Goal: Find specific page/section: Find specific page/section

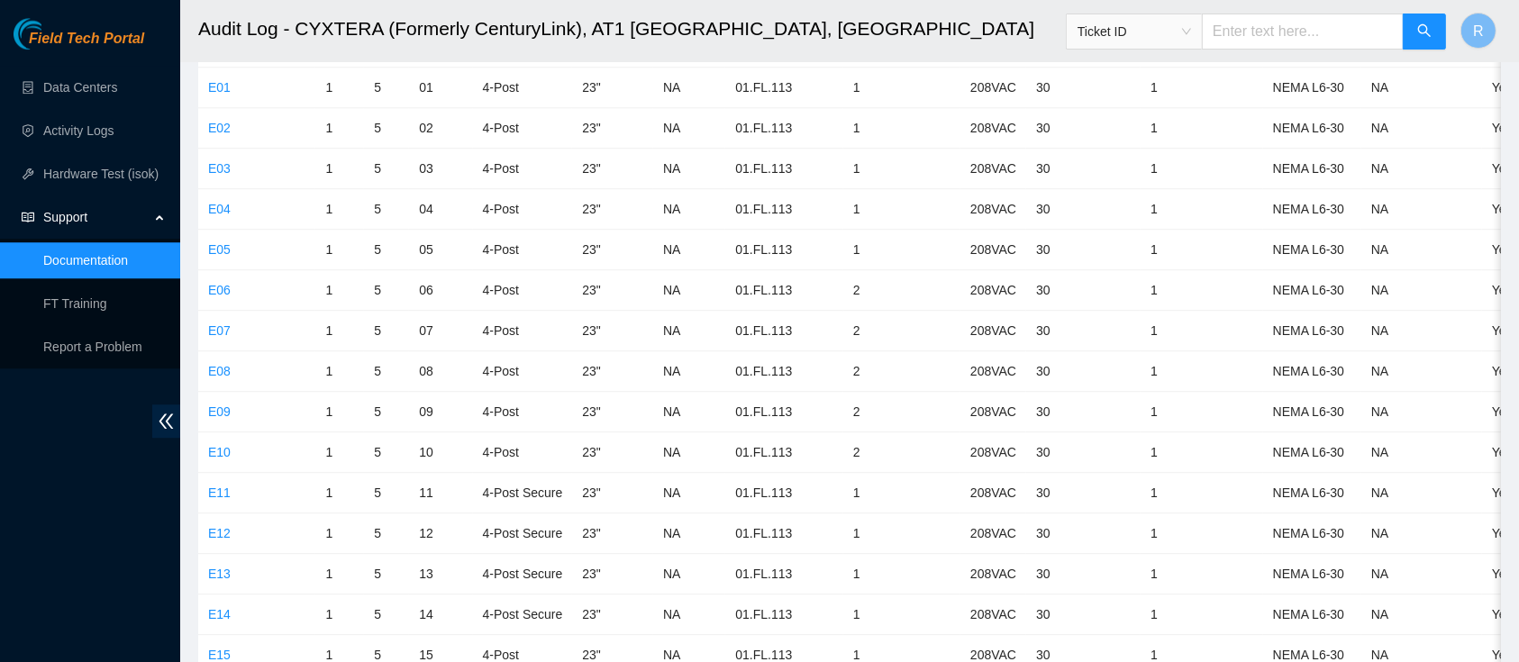
scroll to position [4980, 0]
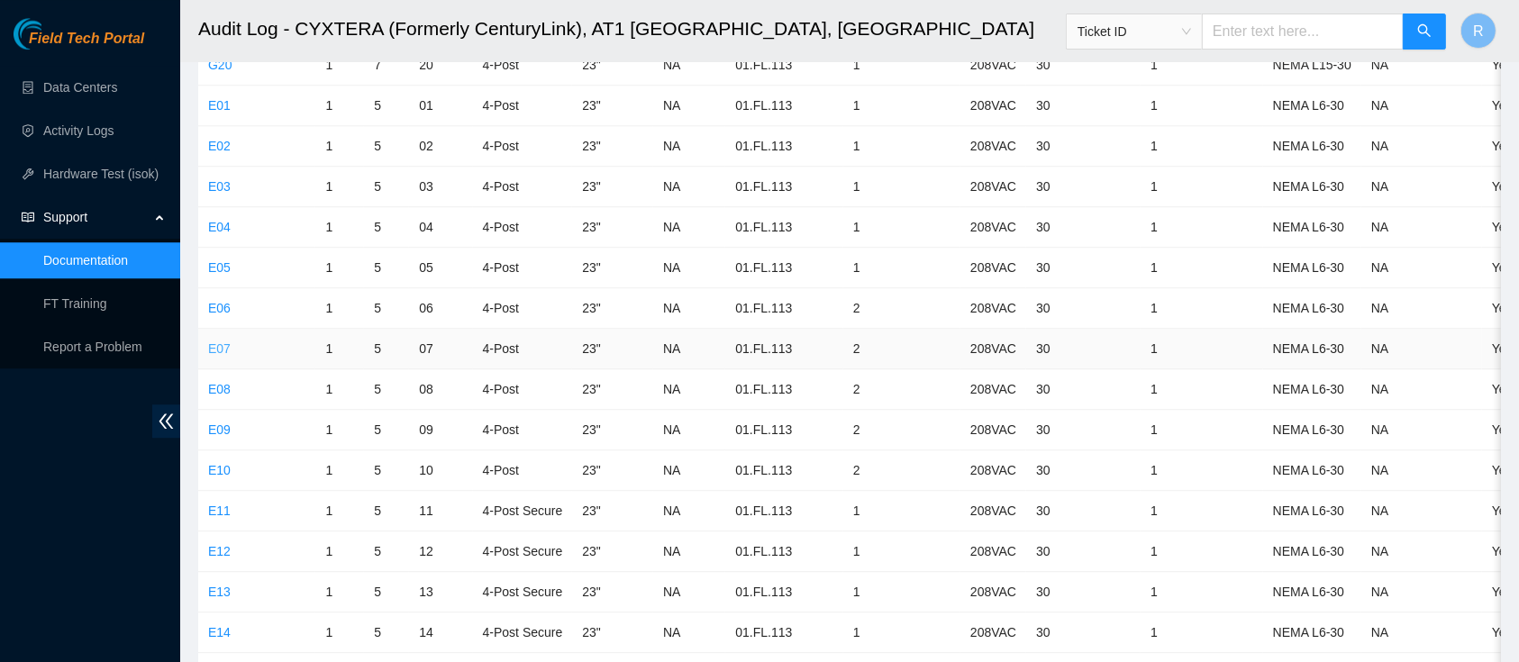
click at [222, 341] on link "E07" at bounding box center [219, 348] width 23 height 14
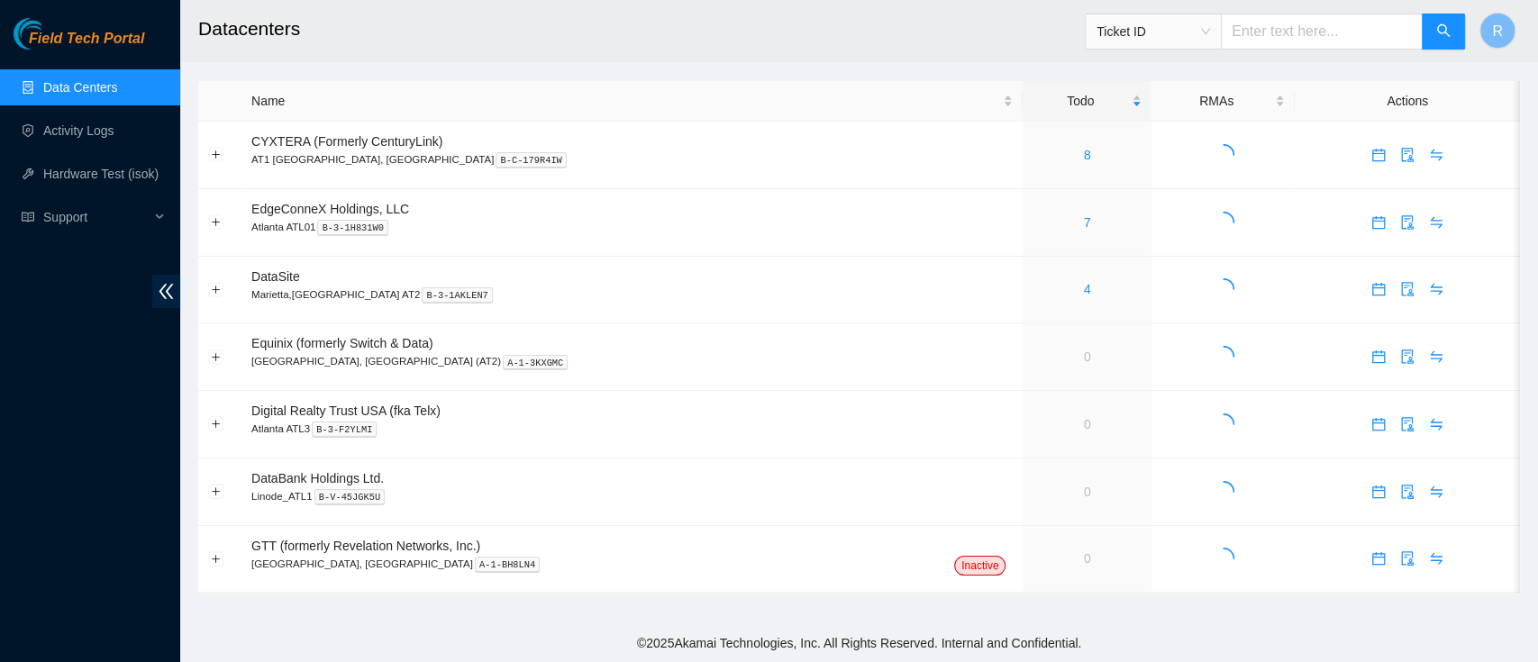
click at [1210, 43] on span "Ticket ID" at bounding box center [1154, 31] width 114 height 27
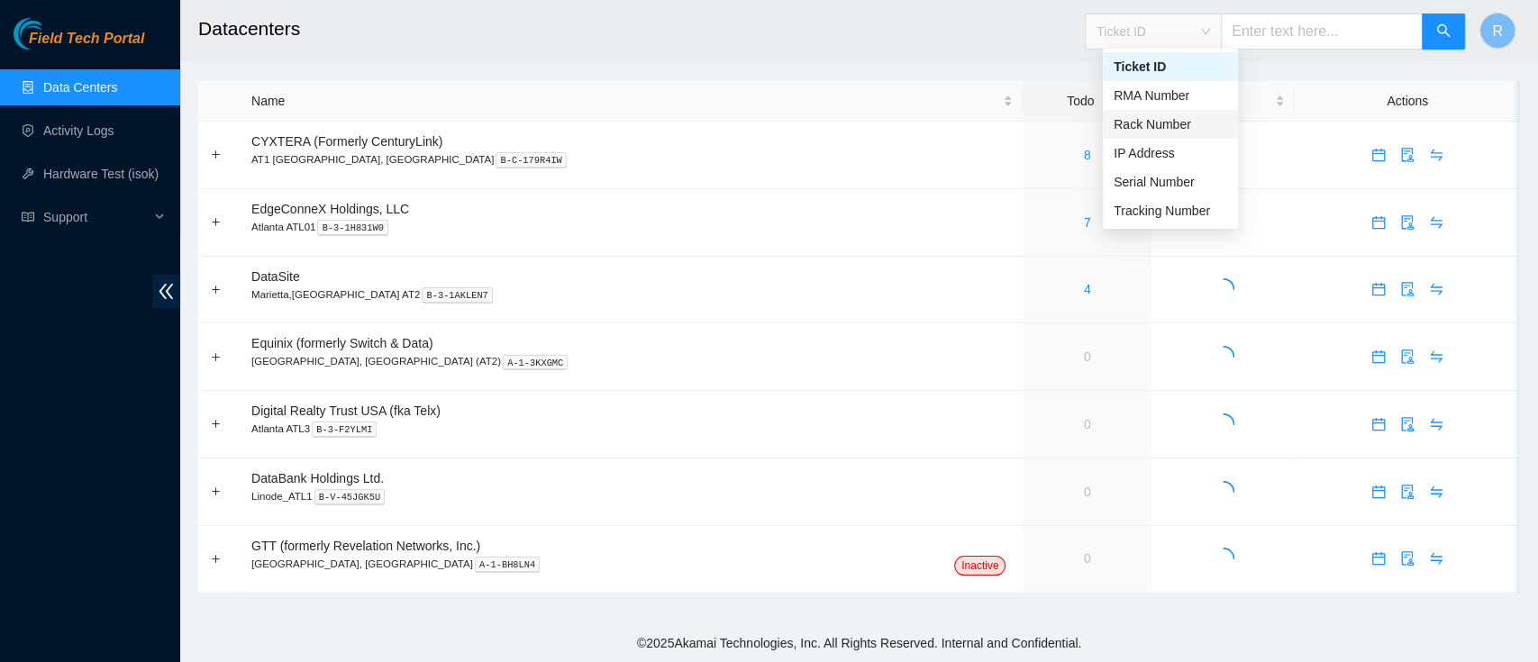
click at [1179, 123] on div "Rack Number" at bounding box center [1171, 124] width 114 height 20
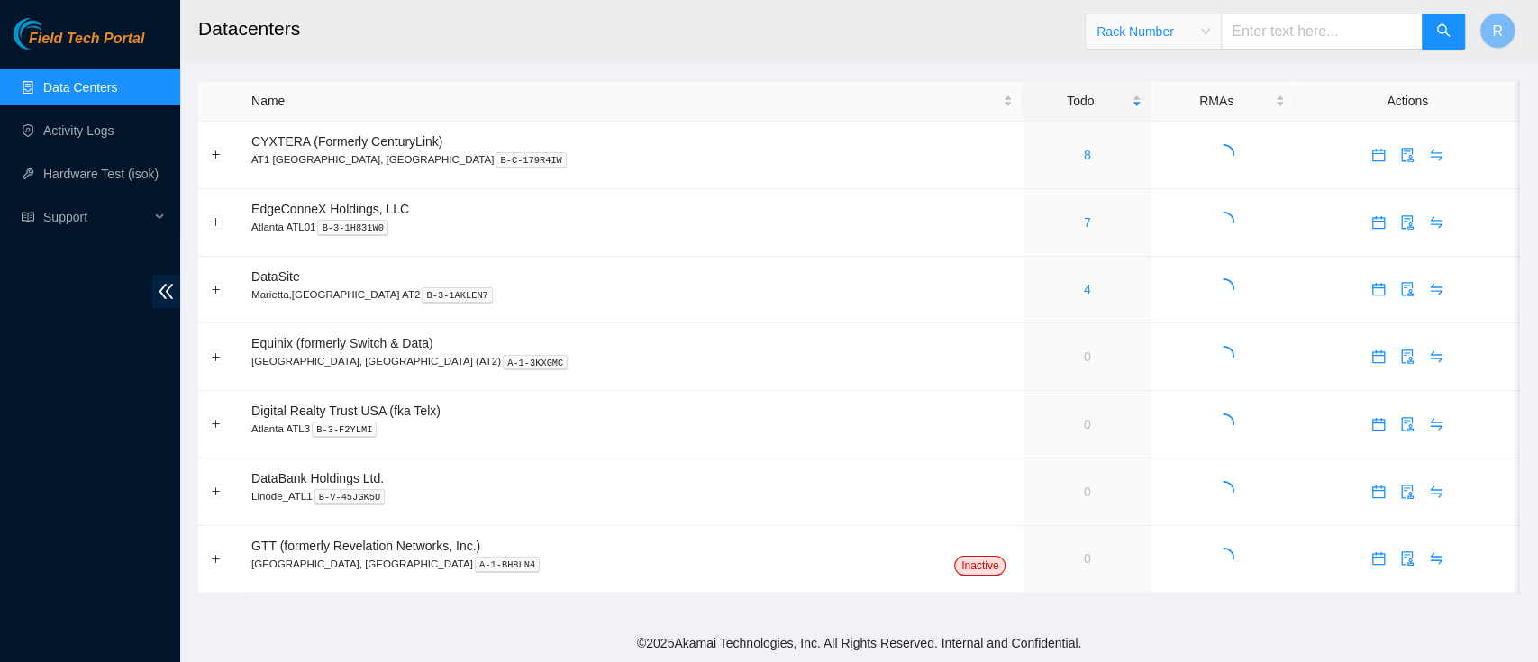
click at [1274, 39] on input "text" at bounding box center [1322, 32] width 202 height 36
type input "E07"
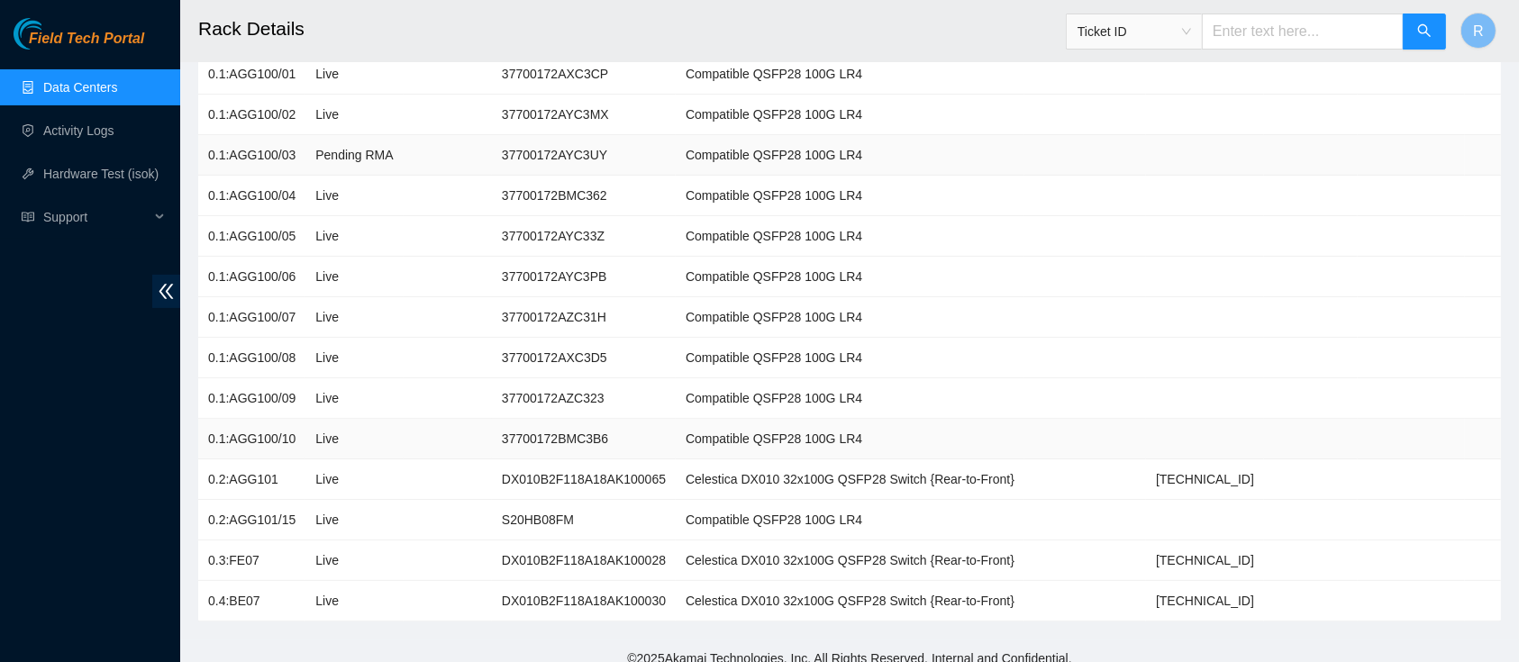
scroll to position [302, 0]
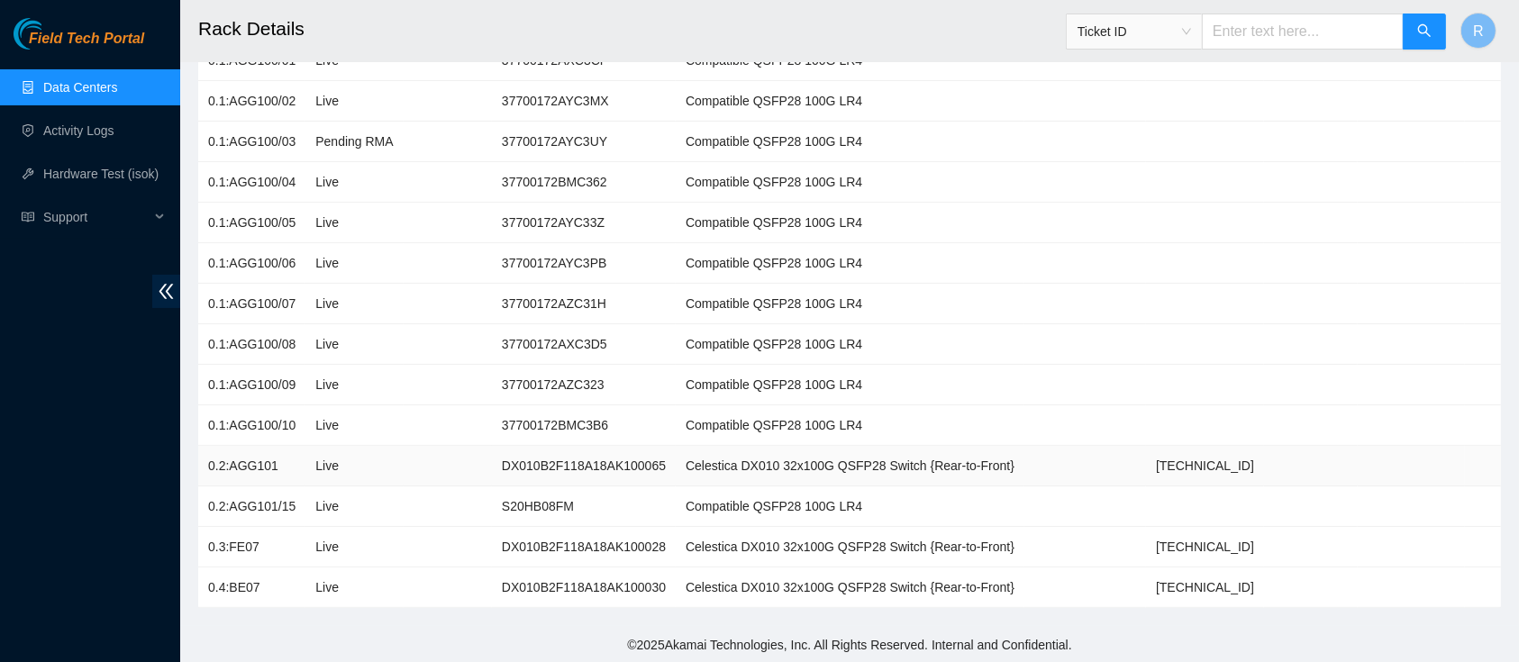
click at [543, 471] on td "DX010B2F118A18AK100065" at bounding box center [584, 466] width 184 height 41
copy td "DX010B2F118A18AK100065"
